Goal: Information Seeking & Learning: Learn about a topic

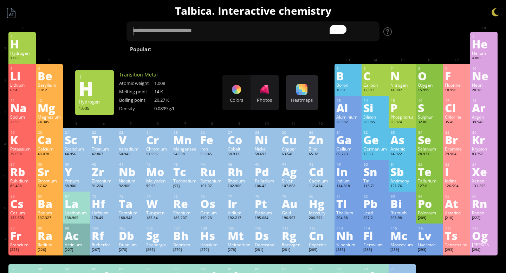
click at [298, 94] on div at bounding box center [301, 89] width 11 height 11
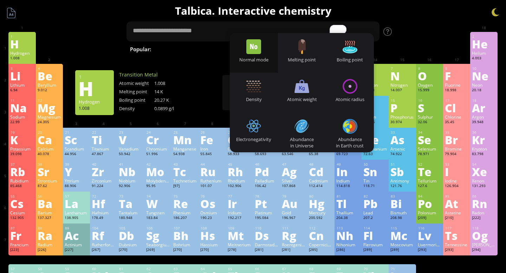
click at [262, 47] on div "Normal mode" at bounding box center [254, 53] width 48 height 40
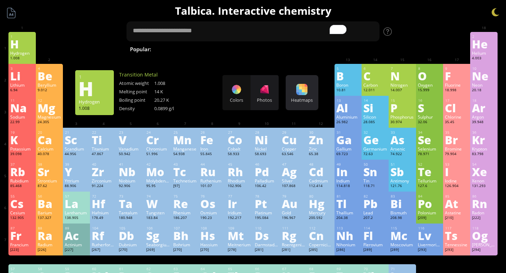
click at [299, 92] on div at bounding box center [301, 89] width 11 height 11
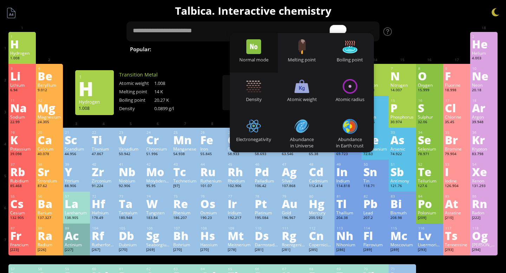
click at [199, 102] on div at bounding box center [211, 101] width 27 height 11
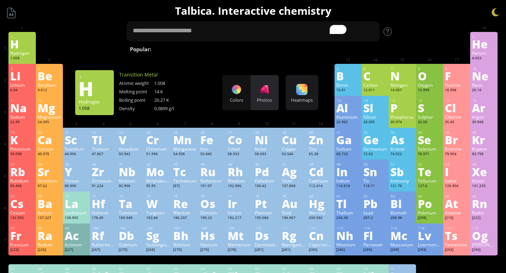
click at [259, 92] on div at bounding box center [264, 89] width 11 height 11
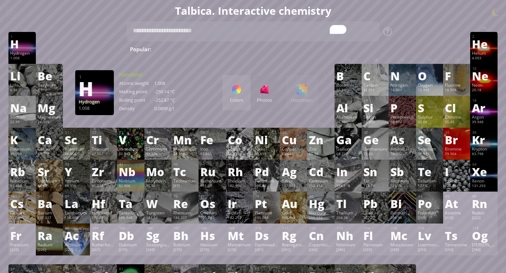
click at [239, 97] on div "Colors" at bounding box center [236, 100] width 28 height 6
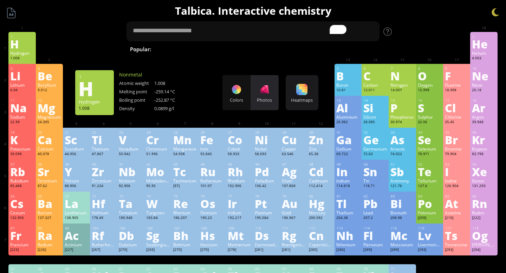
click at [265, 90] on div at bounding box center [264, 89] width 11 height 11
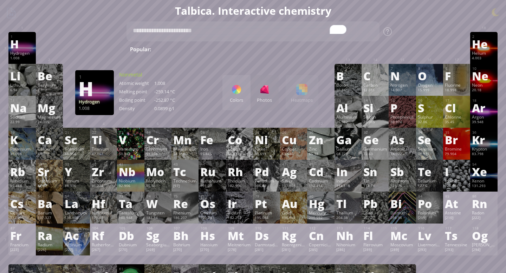
click at [308, 110] on div "11 Na Sodium 22.99 −1, 0, +1 −1, 0, +1 97.72 °C 883 °C 0.968 g/cm 3 [Ne]3s 1 12…" at bounding box center [252, 112] width 489 height 32
click at [303, 100] on div "Colors Photos Heatmaps Heatmaps Normal mode Melting point Boiling point Density…" at bounding box center [270, 92] width 96 height 35
click at [236, 101] on div "Colors" at bounding box center [236, 100] width 28 height 6
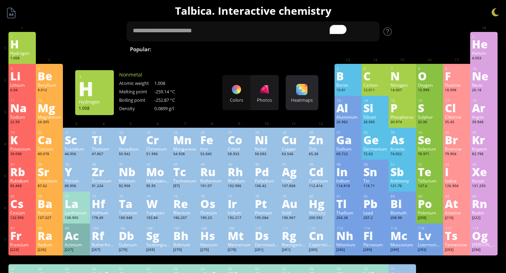
click at [308, 83] on div "Heatmaps Heatmaps Normal mode Melting point Boiling point Density Atomic weight…" at bounding box center [301, 92] width 33 height 35
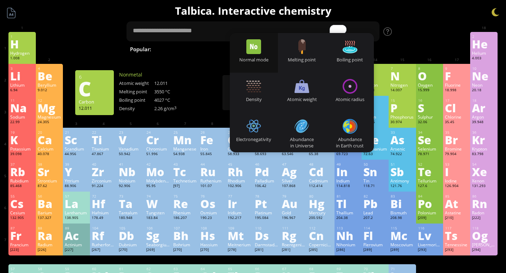
click at [411, 40] on div at bounding box center [401, 37] width 27 height 11
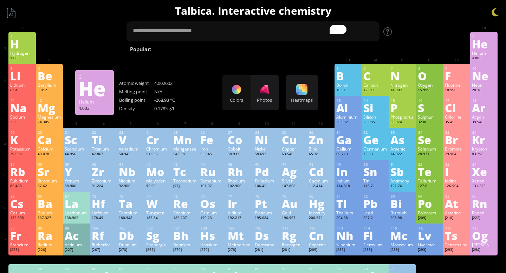
click at [463, 36] on div at bounding box center [456, 37] width 24 height 6
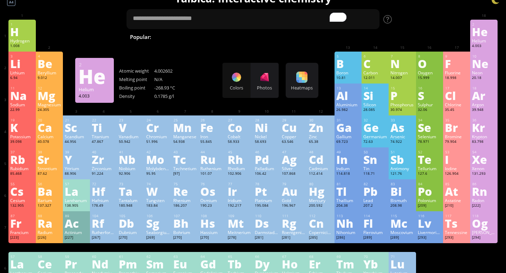
scroll to position [15, 0]
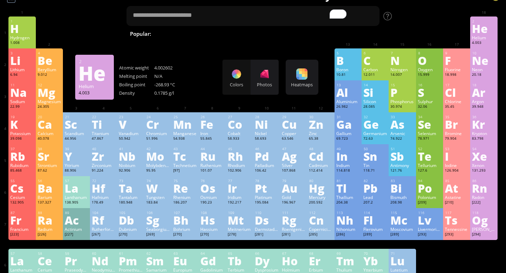
click at [444, 25] on div at bounding box center [456, 21] width 27 height 11
